Goal: Task Accomplishment & Management: Use online tool/utility

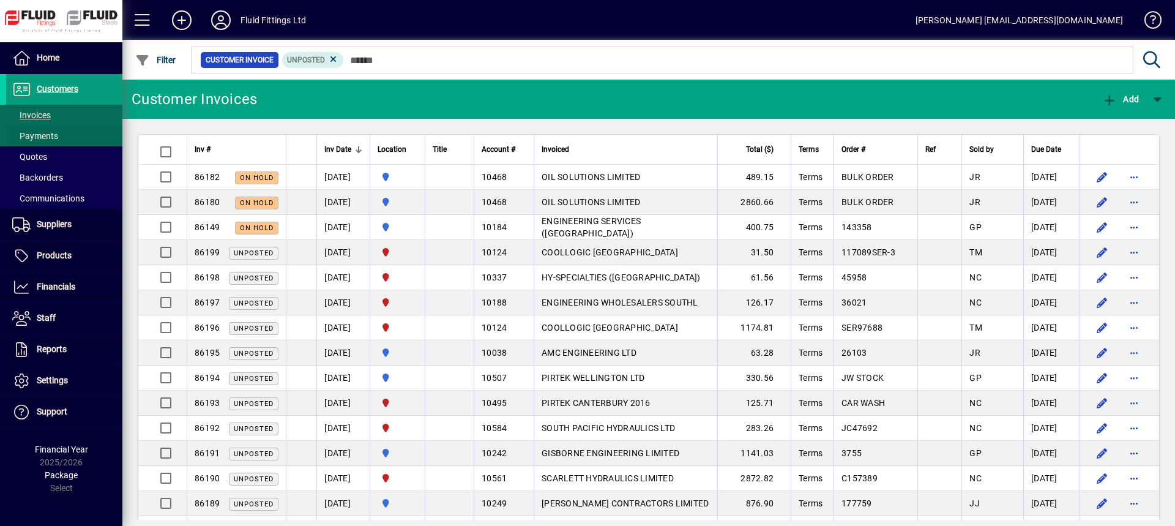
click at [38, 133] on span "Payments" at bounding box center [35, 136] width 46 height 10
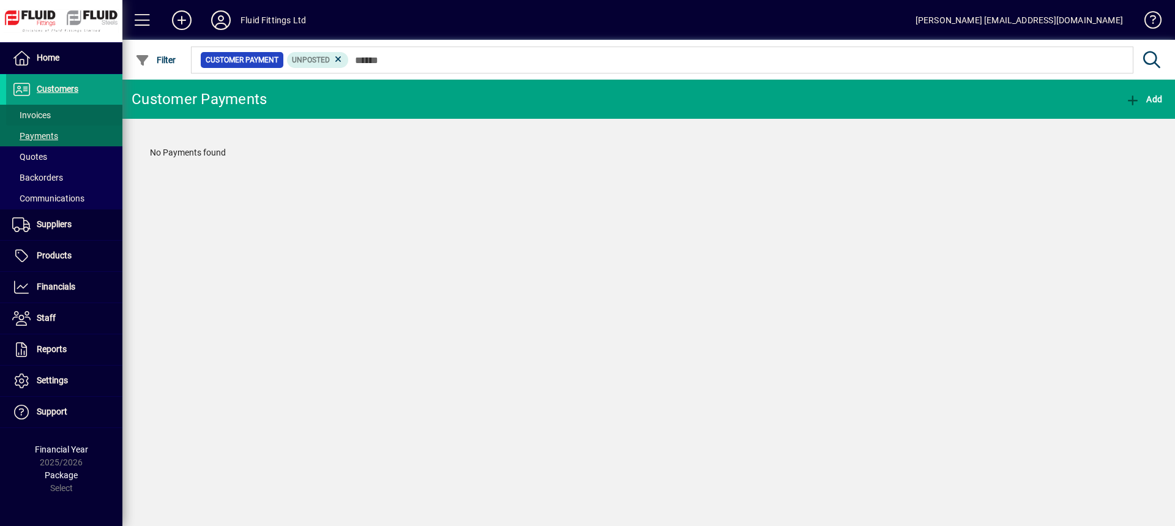
click at [42, 111] on span "Invoices" at bounding box center [31, 115] width 39 height 10
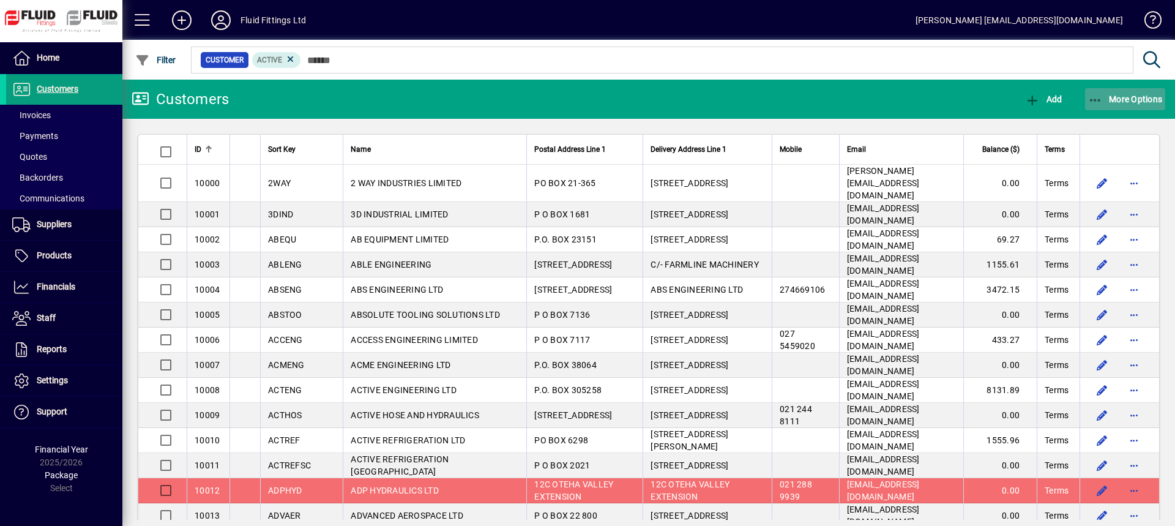
click at [1122, 102] on span "More Options" at bounding box center [1125, 99] width 75 height 10
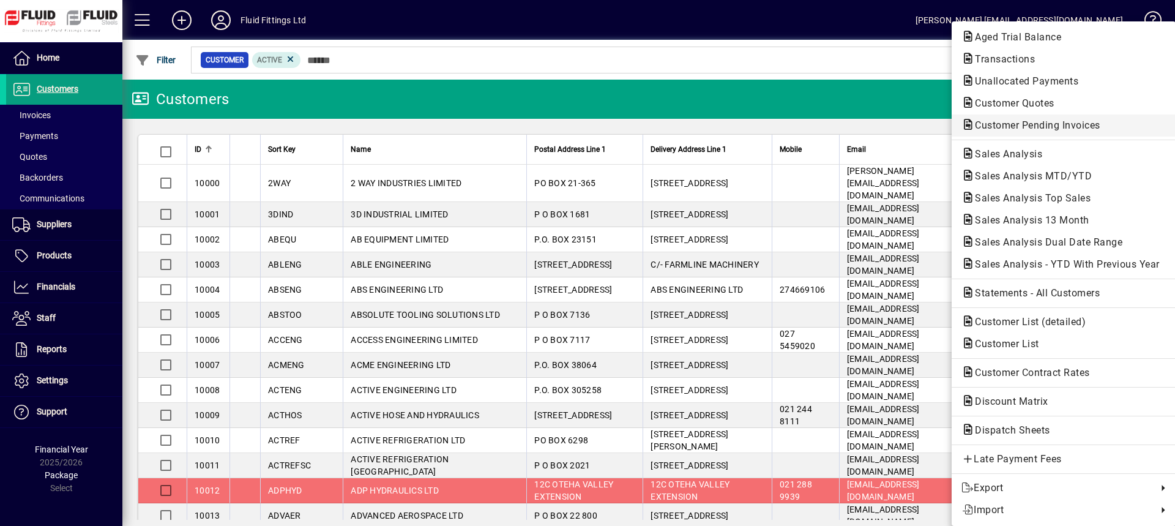
click at [1007, 127] on span "Customer Pending Invoices" at bounding box center [1033, 125] width 145 height 12
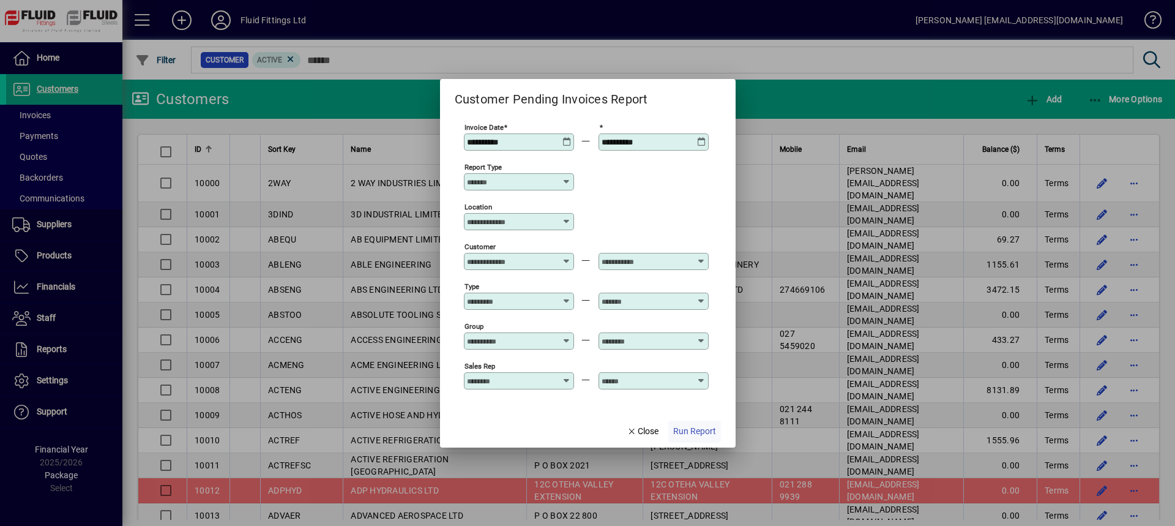
click at [701, 430] on span "Run Report" at bounding box center [694, 431] width 43 height 13
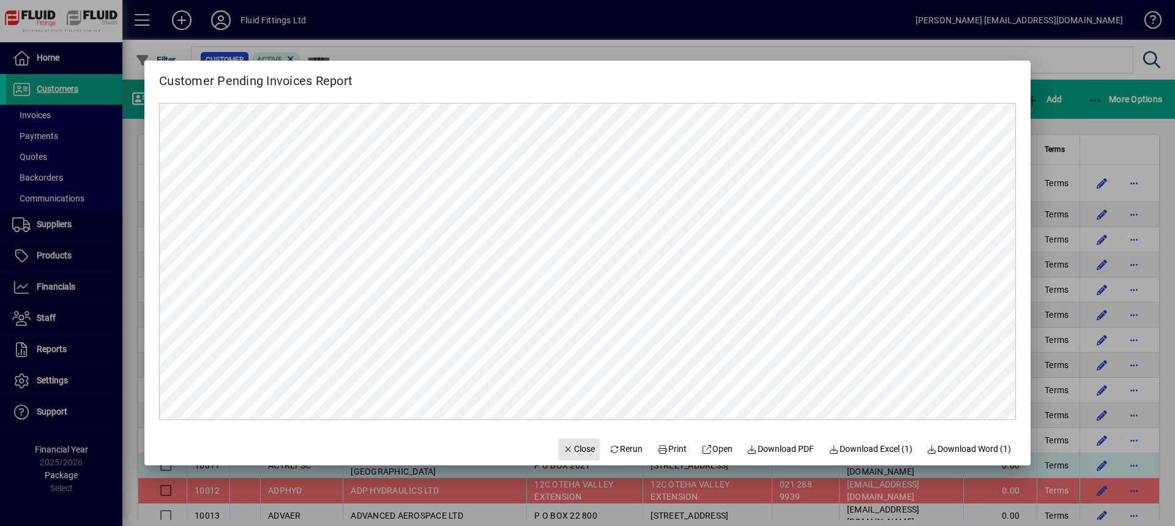
drag, startPoint x: 575, startPoint y: 447, endPoint x: 568, endPoint y: 444, distance: 8.0
click at [574, 448] on span "Close" at bounding box center [579, 448] width 32 height 13
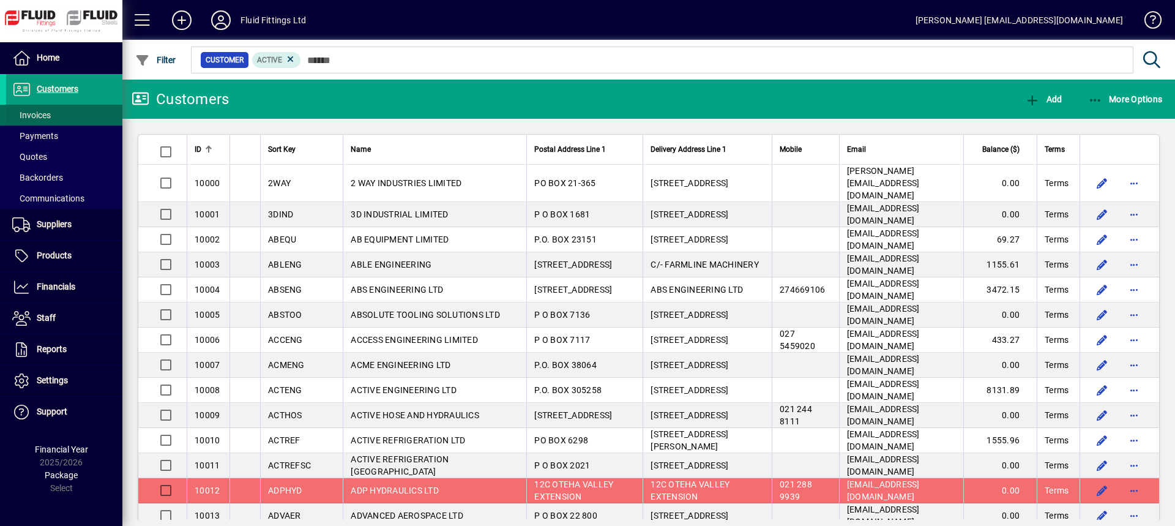
click at [35, 113] on span "Invoices" at bounding box center [31, 115] width 39 height 10
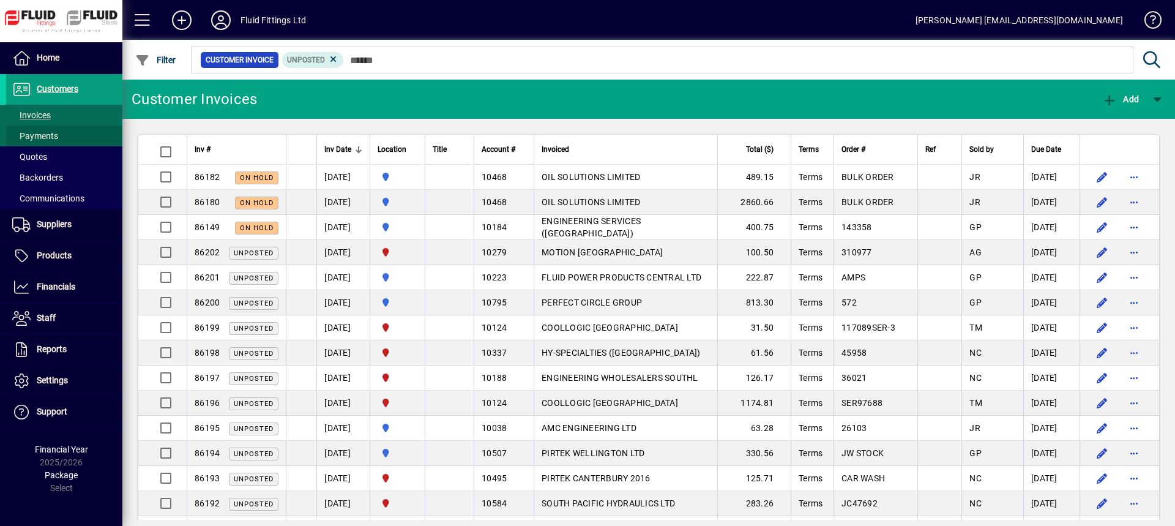
click at [93, 134] on span at bounding box center [64, 135] width 116 height 29
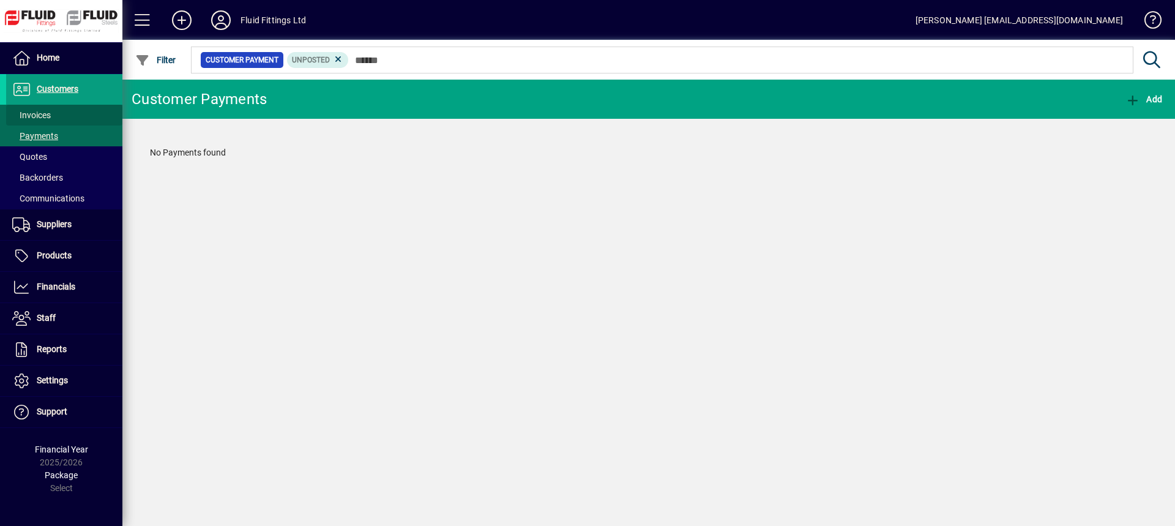
click at [86, 117] on span at bounding box center [64, 114] width 116 height 29
